Goal: Complete application form: Complete application form

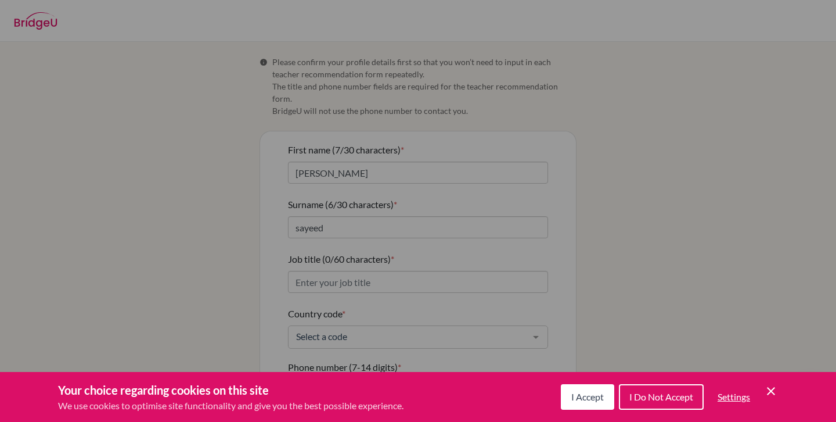
click at [581, 402] on button "I Accept" at bounding box center [587, 397] width 53 height 26
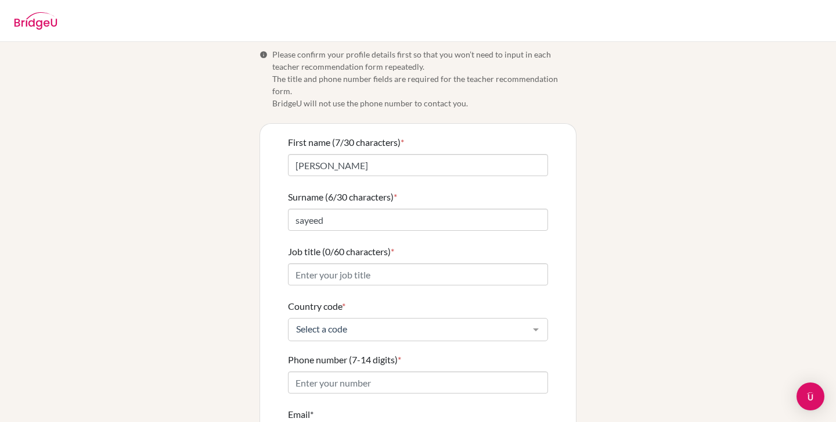
scroll to position [9, 0]
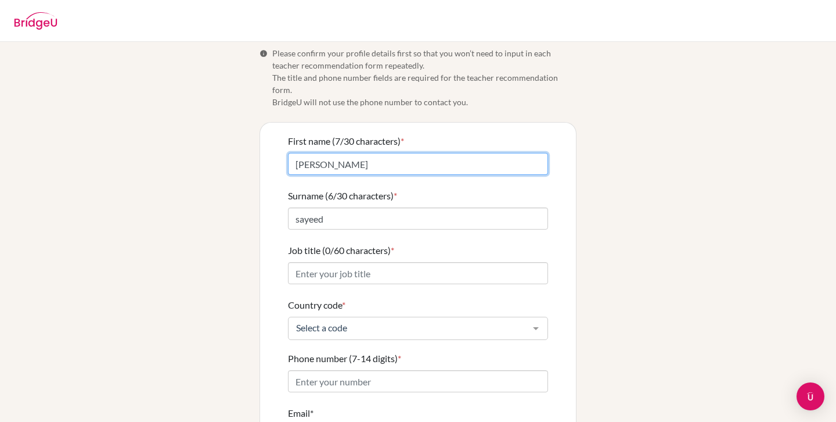
click at [298, 153] on input "[PERSON_NAME]" at bounding box center [418, 164] width 260 height 22
type input "[PERSON_NAME]"
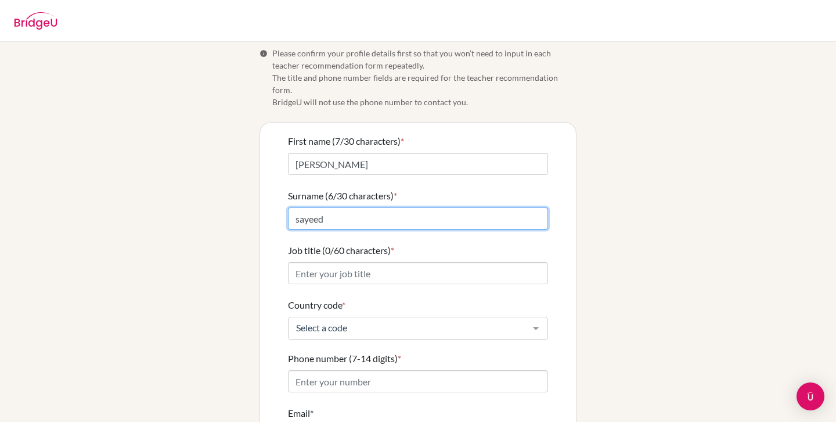
click at [316, 210] on input "sayeed" at bounding box center [418, 218] width 260 height 22
click at [300, 209] on input "sayeed" at bounding box center [418, 218] width 260 height 22
type input "Sayeed"
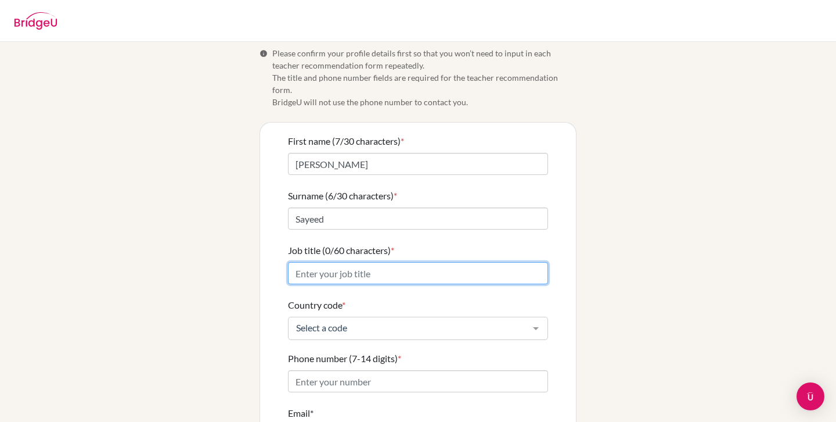
click at [338, 262] on input "Job title (0/60 characters) *" at bounding box center [418, 273] width 260 height 22
type input "Mathematics Teacher"
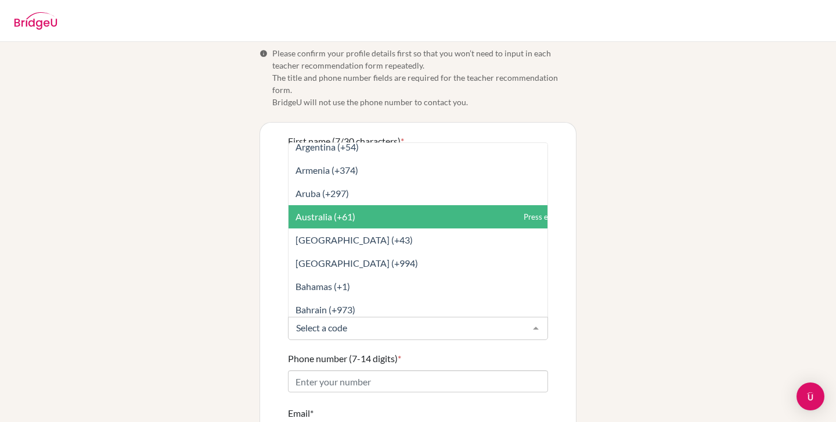
scroll to position [237, 0]
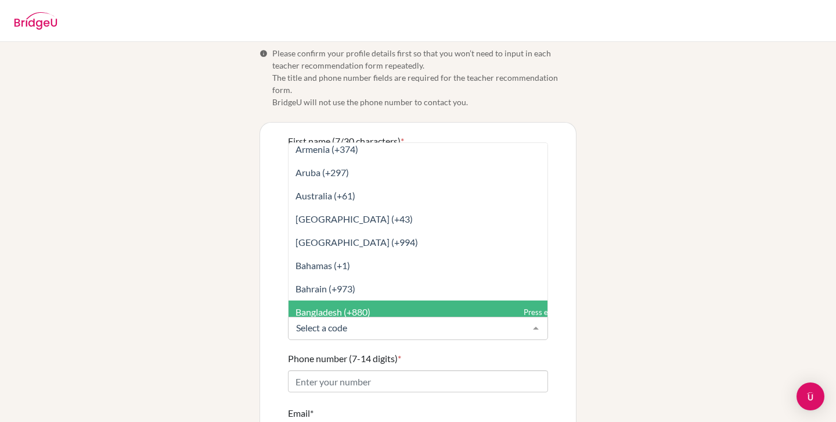
click at [330, 300] on span "Bangladesh (+880)" at bounding box center [444, 311] width 311 height 23
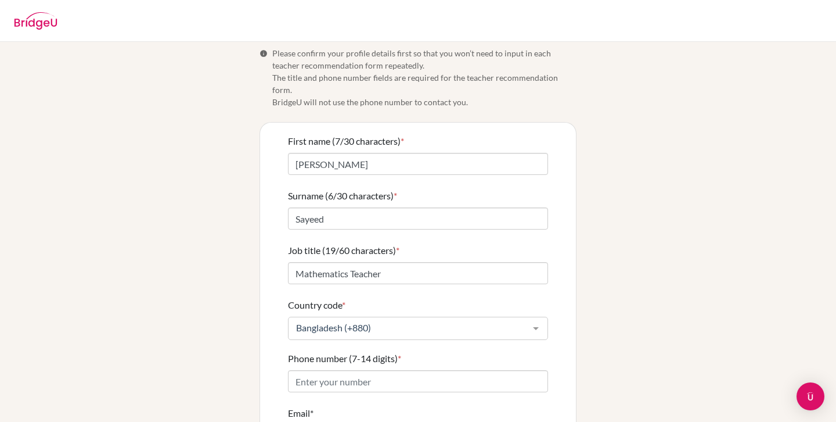
click at [331, 298] on label "Country code *" at bounding box center [316, 305] width 57 height 14
click at [293, 322] on input "Country code *" at bounding box center [293, 328] width 0 height 12
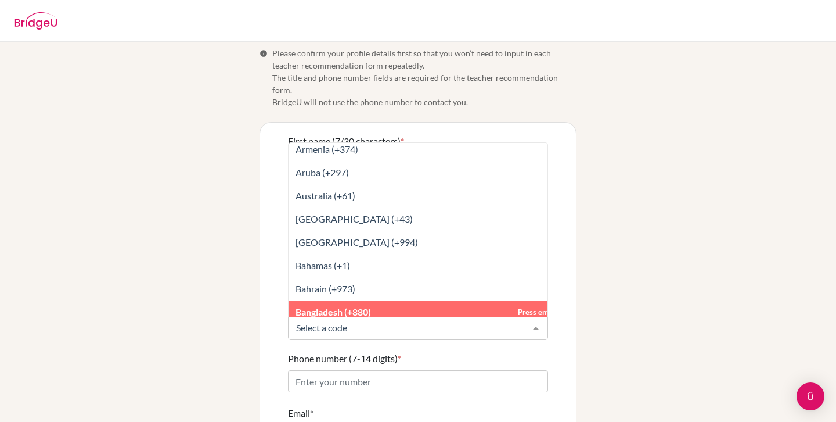
click at [365, 306] on span "Bangladesh (+880)" at bounding box center [333, 311] width 75 height 11
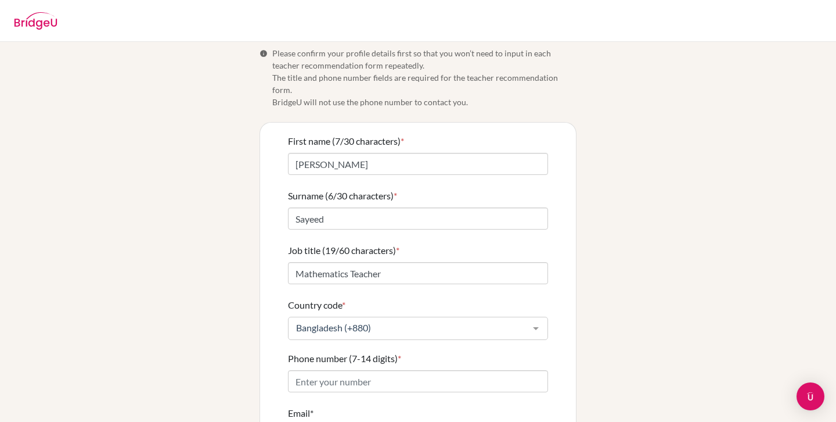
scroll to position [98, 0]
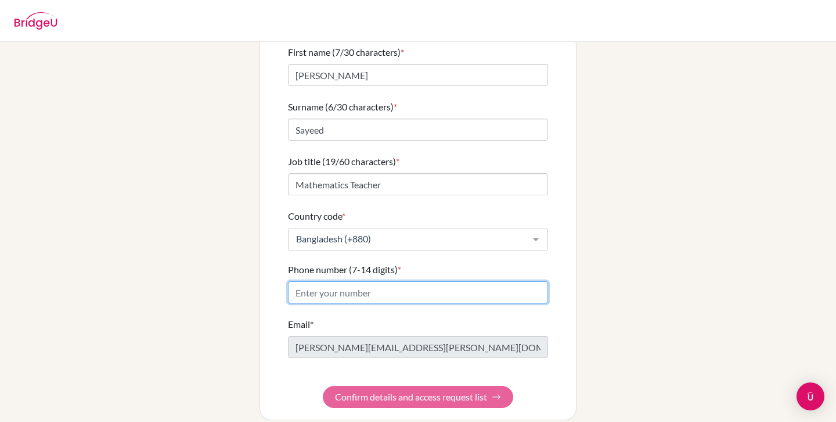
click at [351, 281] on input "Phone number (7-14 digits) *" at bounding box center [418, 292] width 260 height 22
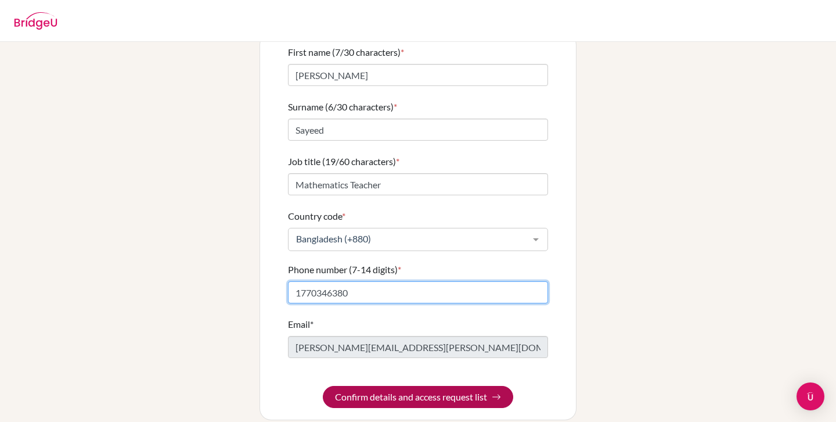
type input "1770346380"
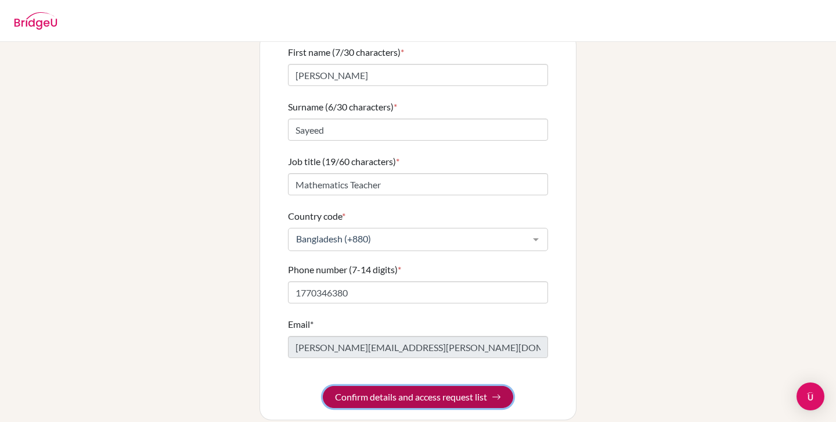
click at [374, 388] on button "Confirm details and access request list" at bounding box center [418, 397] width 190 height 22
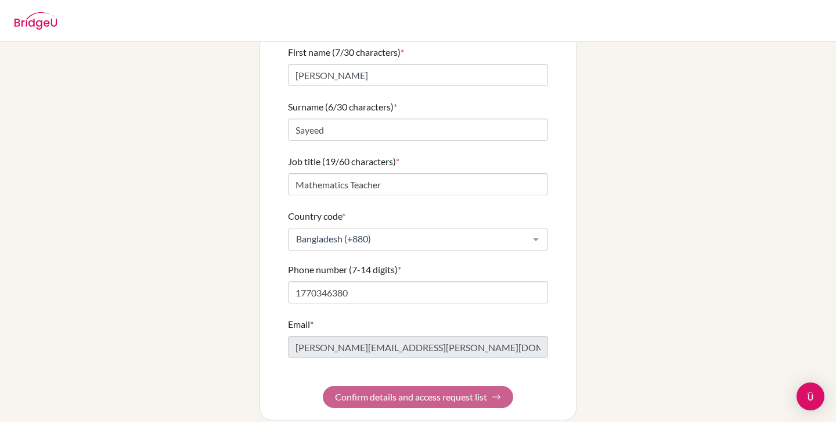
scroll to position [0, 0]
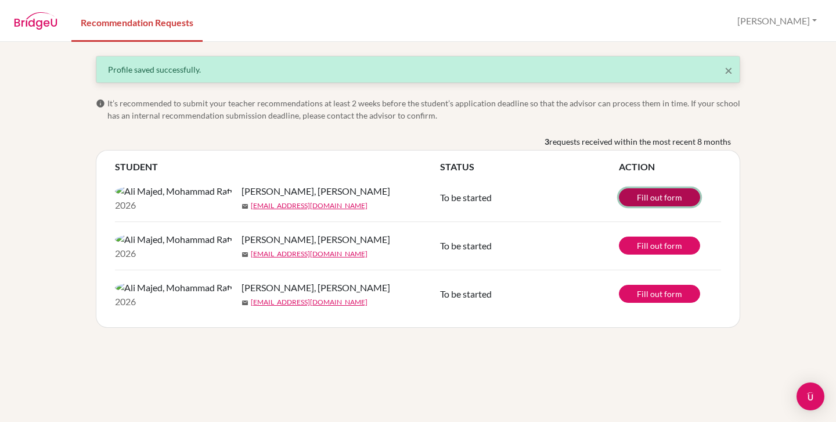
click at [635, 206] on link "Fill out form" at bounding box center [659, 197] width 81 height 18
